Goal: Task Accomplishment & Management: Use online tool/utility

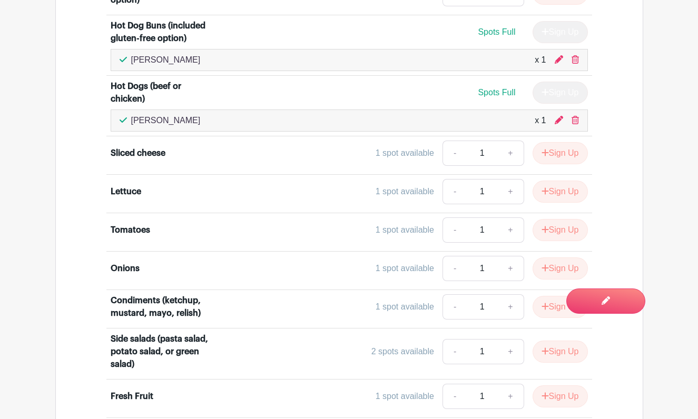
scroll to position [1469, 0]
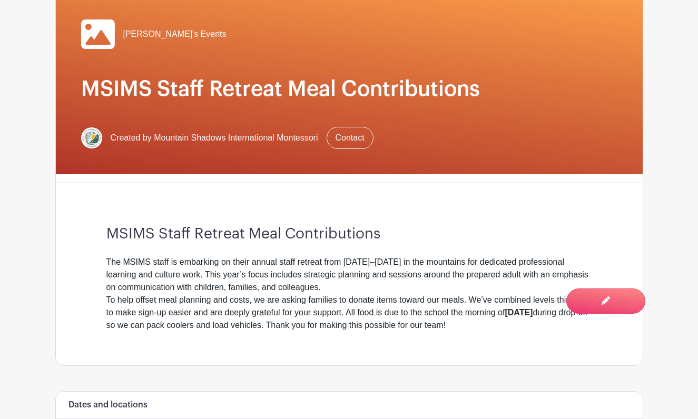
scroll to position [61, 0]
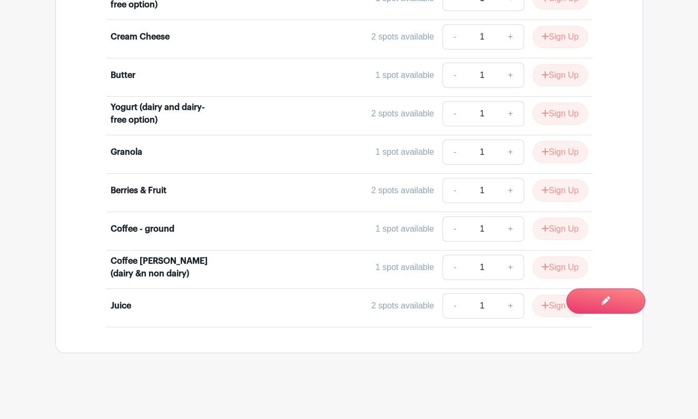
scroll to position [2190, 0]
click at [406, 271] on div "1 spot available" at bounding box center [405, 267] width 58 height 13
click at [384, 270] on div "1 spot available" at bounding box center [405, 267] width 58 height 13
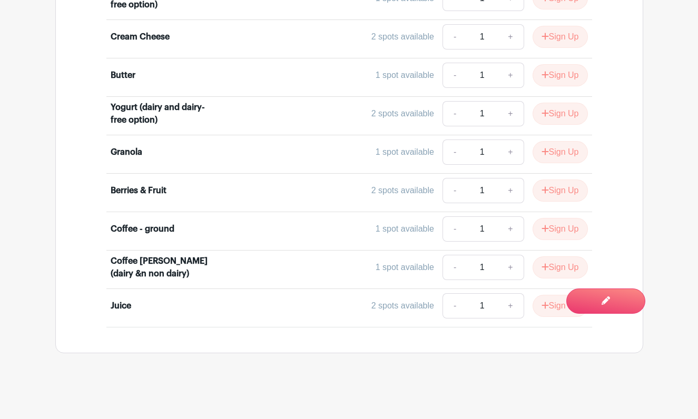
click at [411, 273] on div "1 spot available" at bounding box center [405, 267] width 58 height 13
click at [390, 272] on div "1 spot available" at bounding box center [405, 267] width 58 height 13
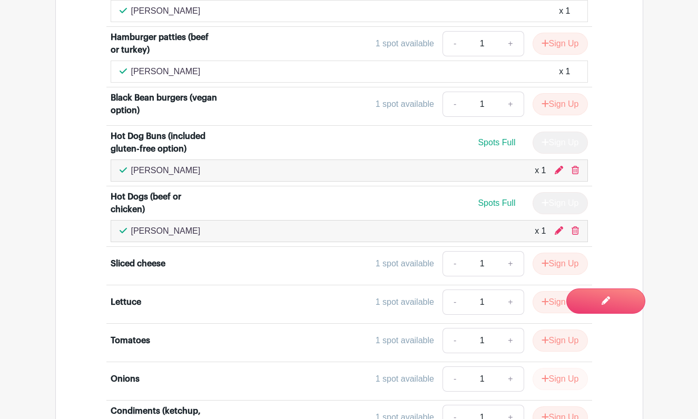
scroll to position [1436, 0]
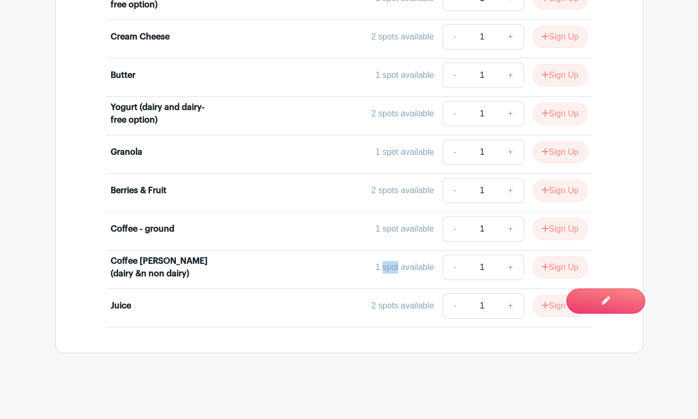
click at [389, 270] on div "1 spot available" at bounding box center [405, 267] width 58 height 13
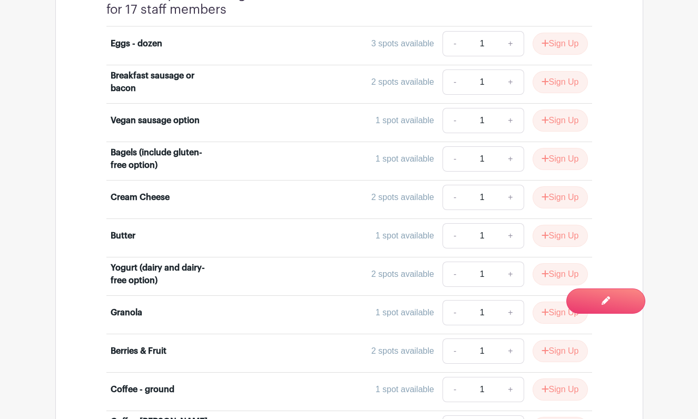
scroll to position [2078, 0]
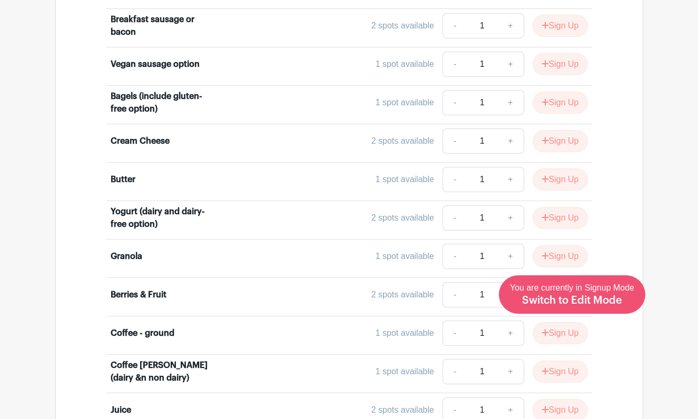
click at [581, 299] on span "Switch to Edit Mode" at bounding box center [572, 300] width 100 height 11
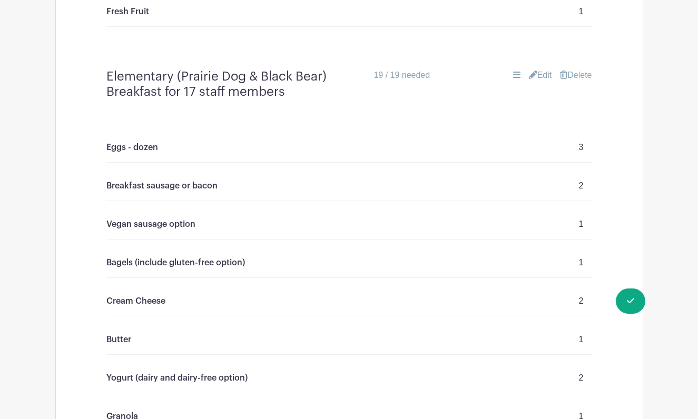
scroll to position [1556, 0]
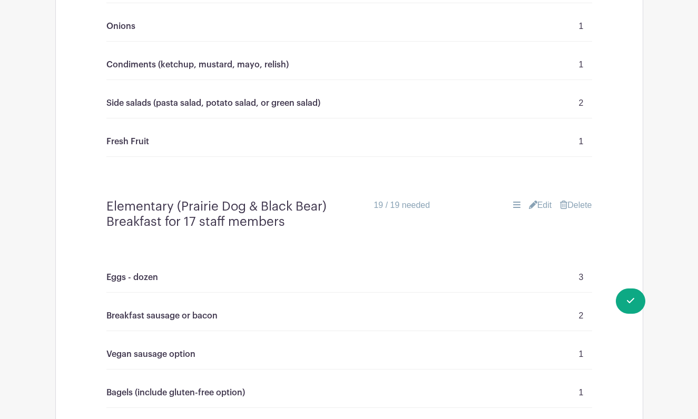
click at [538, 208] on link "Edit" at bounding box center [540, 205] width 23 height 13
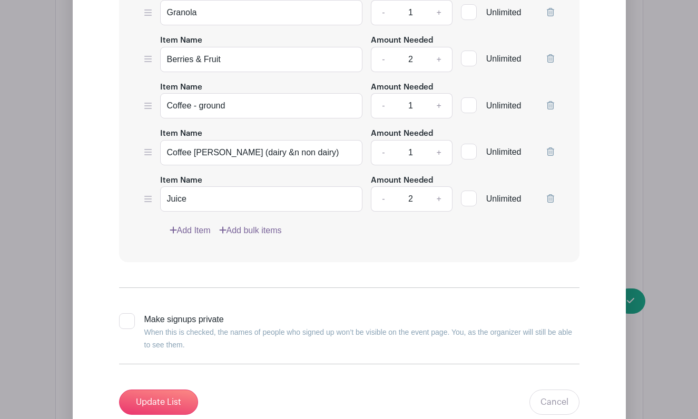
scroll to position [2329, 0]
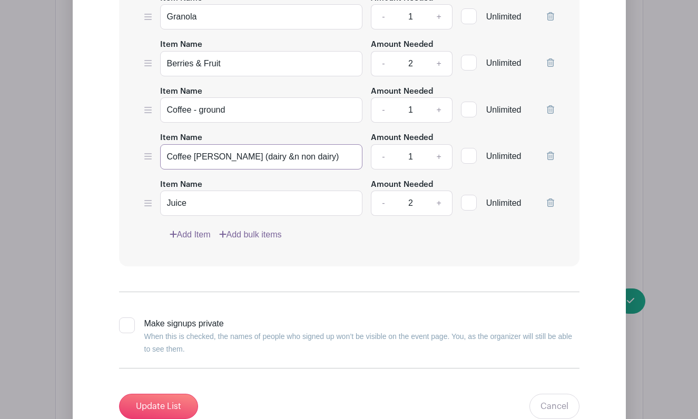
click at [261, 160] on input "Coffee [PERSON_NAME] (dairy &n non dairy)" at bounding box center [261, 156] width 203 height 25
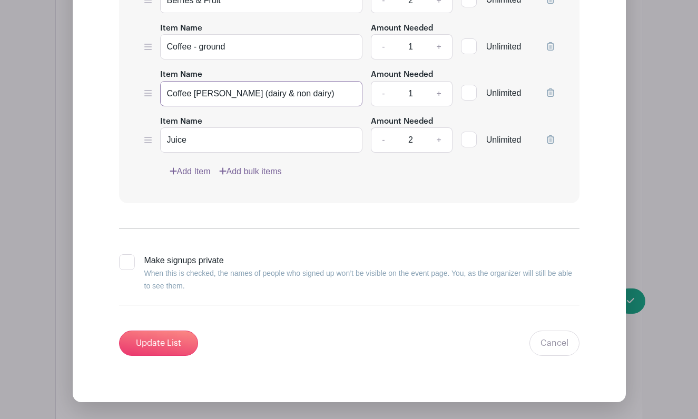
scroll to position [2412, 0]
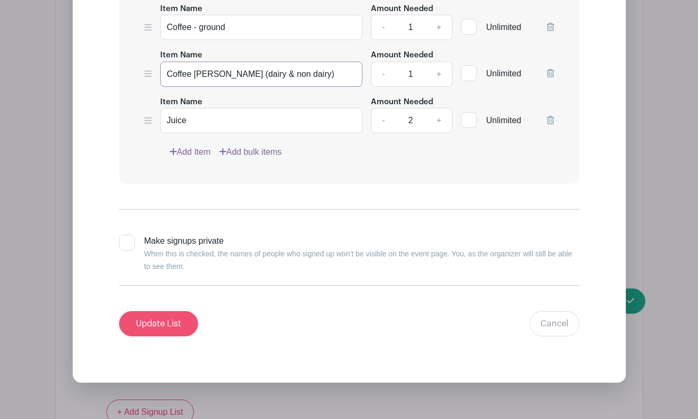
type input "Coffee Creamer (dairy & non dairy)"
click at [167, 328] on input "Update List" at bounding box center [158, 323] width 79 height 25
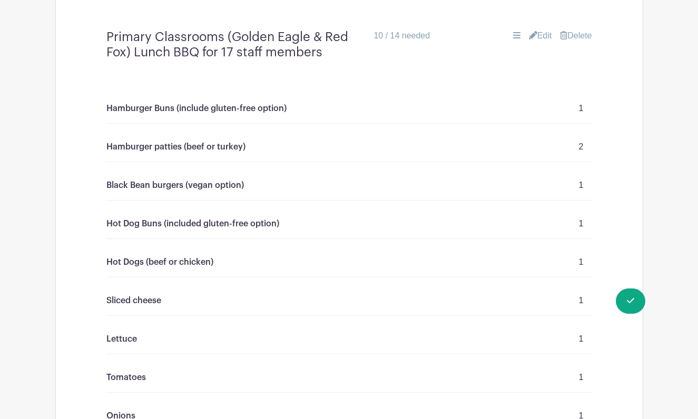
scroll to position [1169, 0]
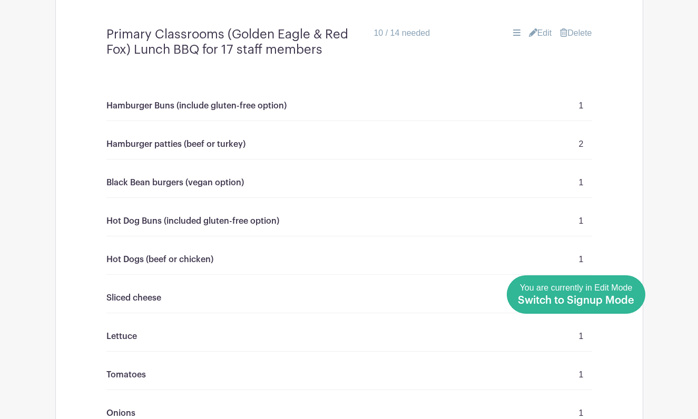
click at [636, 301] on link "Done Editing You are currently in Edit Mode Switch to Signup Mode" at bounding box center [576, 294] width 139 height 38
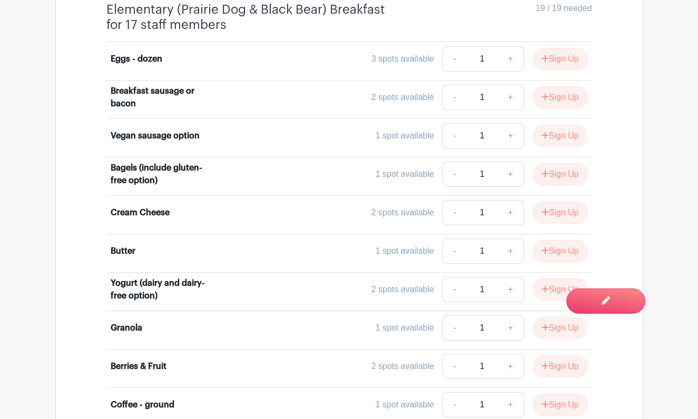
scroll to position [2006, 0]
